Goal: Complete application form: Complete application form

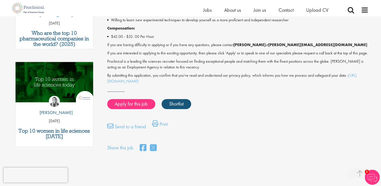
scroll to position [225, 0]
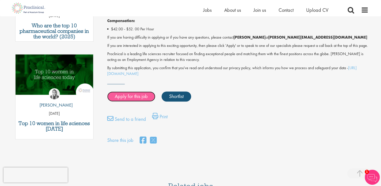
click at [124, 100] on link "Apply for this job" at bounding box center [131, 96] width 48 height 10
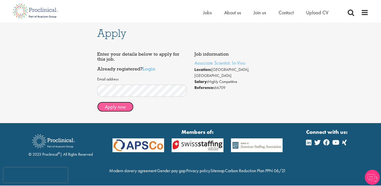
click at [108, 106] on button "Apply now" at bounding box center [115, 107] width 36 height 10
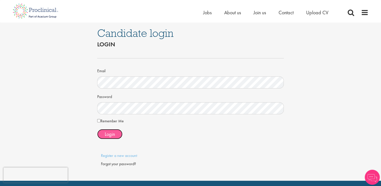
click at [113, 133] on span "Login" at bounding box center [110, 134] width 10 height 7
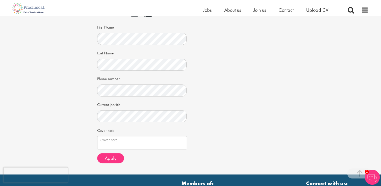
scroll to position [125, 0]
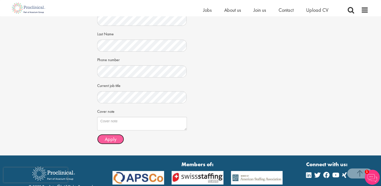
click at [111, 138] on span "Apply" at bounding box center [111, 139] width 12 height 7
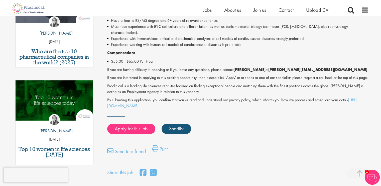
scroll to position [200, 0]
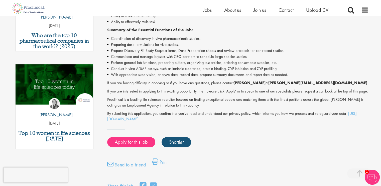
scroll to position [225, 0]
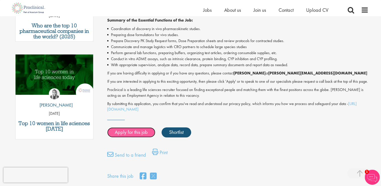
click at [123, 137] on link "Apply for this job" at bounding box center [131, 132] width 48 height 10
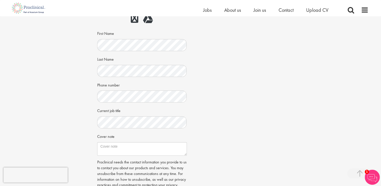
scroll to position [150, 0]
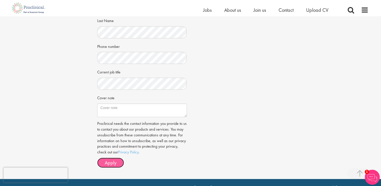
click at [113, 163] on span "Apply" at bounding box center [111, 162] width 12 height 7
